Goal: Transaction & Acquisition: Register for event/course

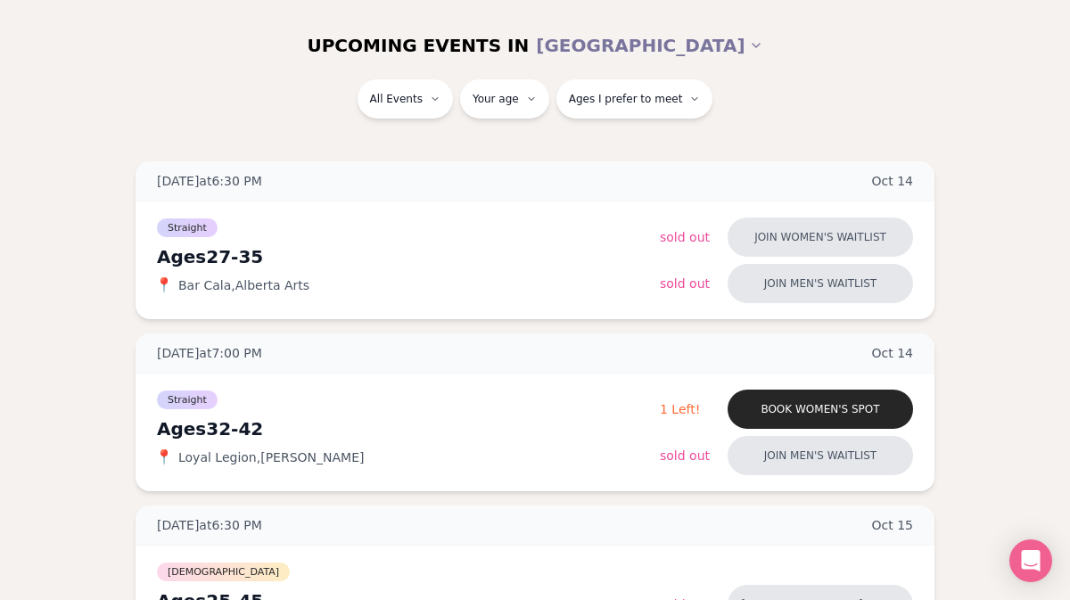
scroll to position [216, 0]
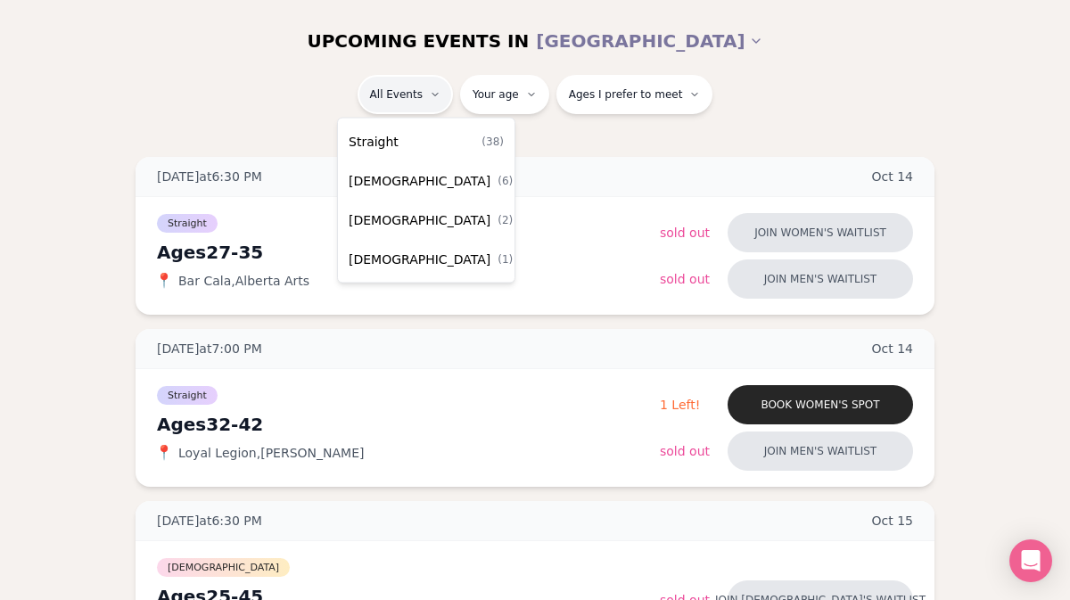
click at [438, 179] on div "Queer Women ( 6 )" at bounding box center [426, 180] width 169 height 39
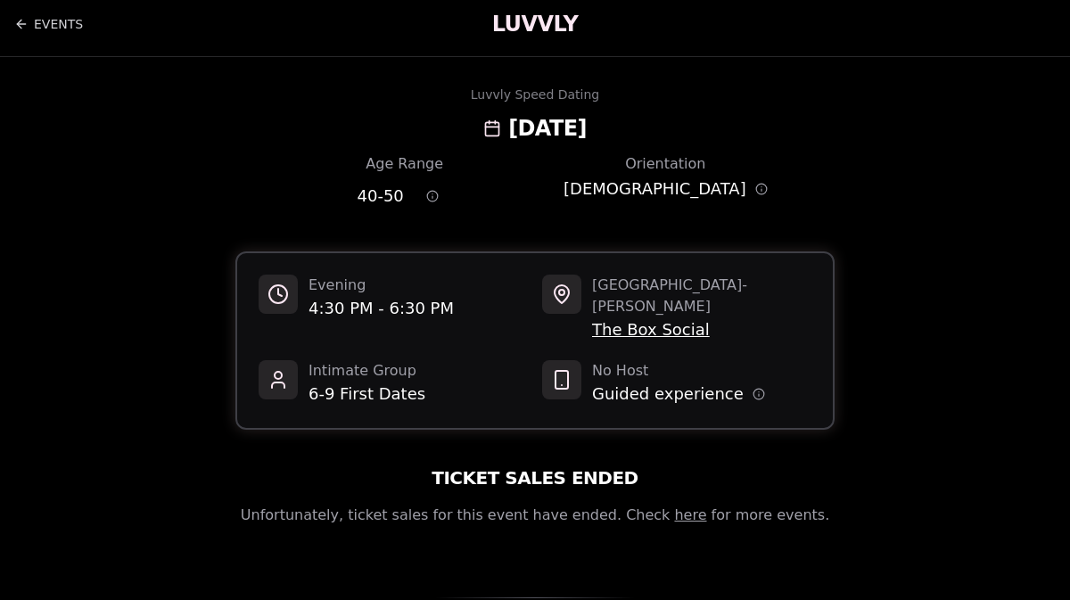
scroll to position [13, 0]
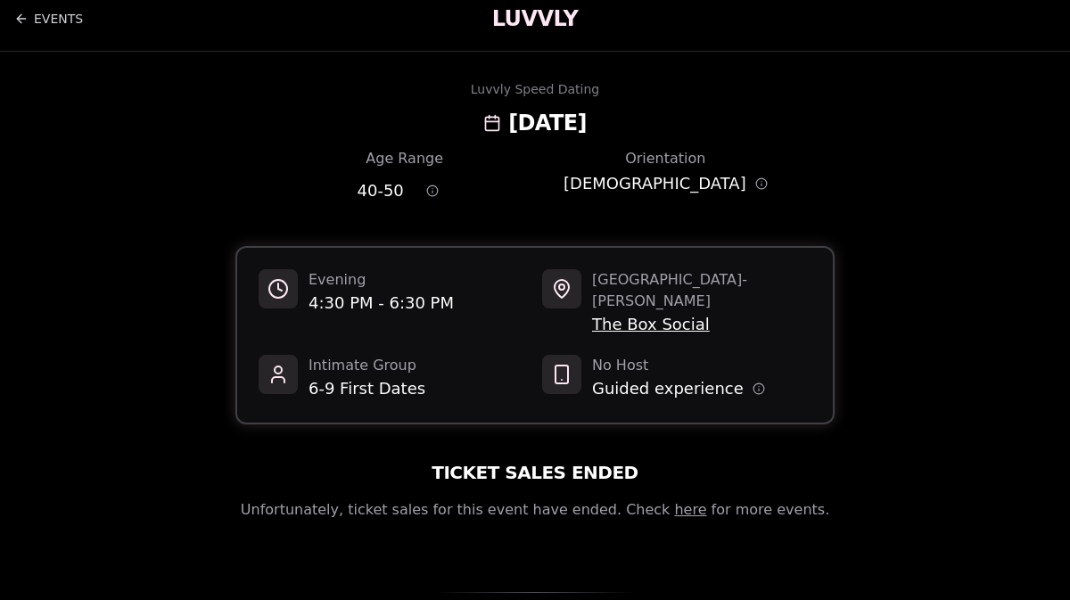
click at [675, 501] on link "here" at bounding box center [690, 509] width 32 height 17
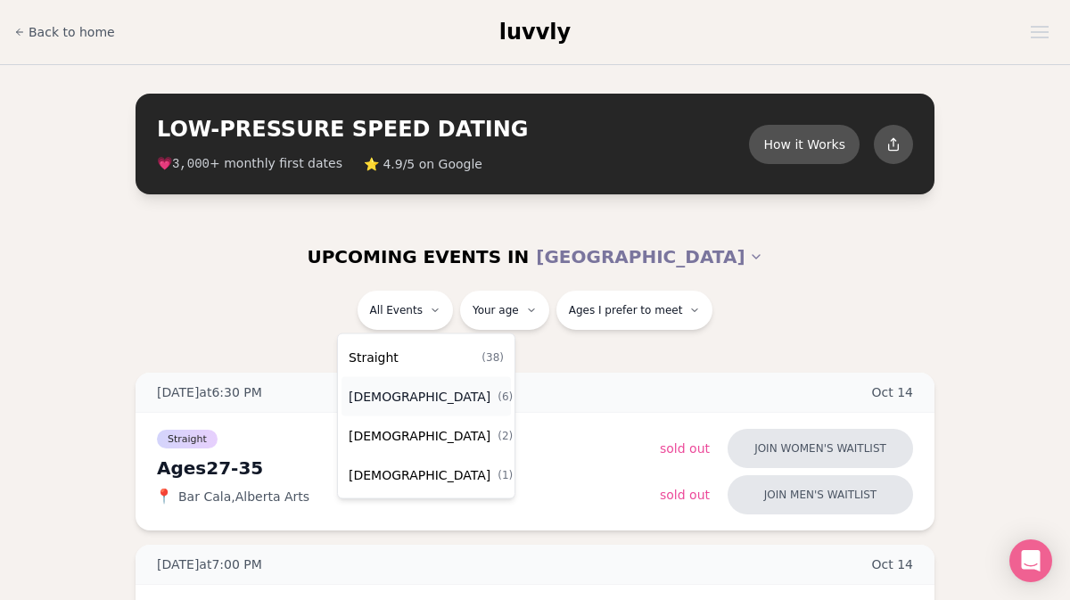
click at [403, 397] on span "[DEMOGRAPHIC_DATA]" at bounding box center [420, 397] width 142 height 18
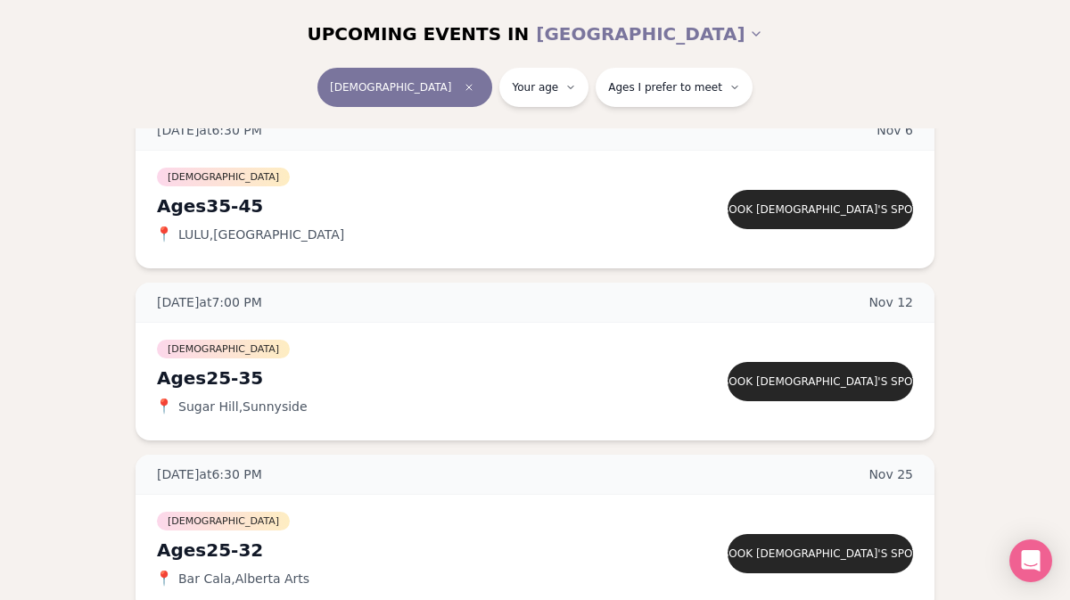
scroll to position [647, 0]
